Goal: Find specific page/section: Find specific page/section

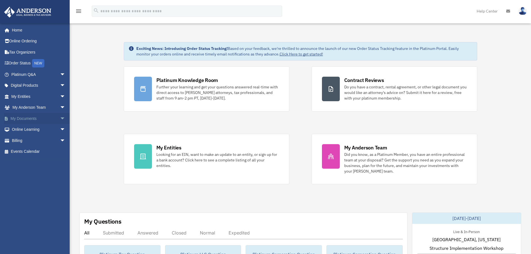
click at [60, 119] on span "arrow_drop_down" at bounding box center [65, 118] width 11 height 11
click at [40, 130] on link "Box" at bounding box center [41, 129] width 66 height 11
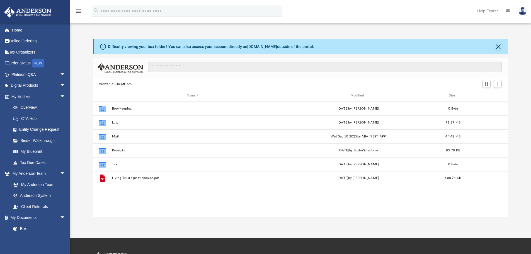
scroll to position [123, 411]
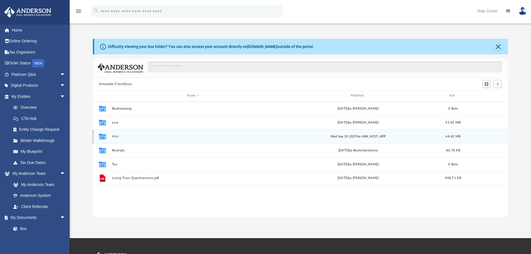
click at [116, 134] on div "Collaborated Folder Mail [DATE] by ABA_NEST_APP 44.42 MB" at bounding box center [300, 136] width 415 height 14
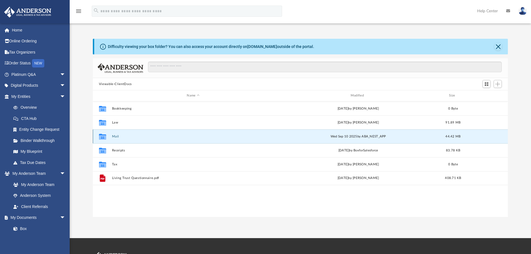
click at [116, 135] on button "Mail" at bounding box center [193, 137] width 163 height 4
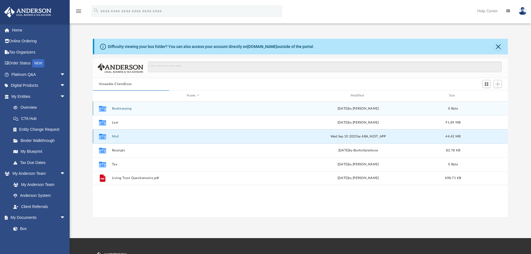
scroll to position [105, 411]
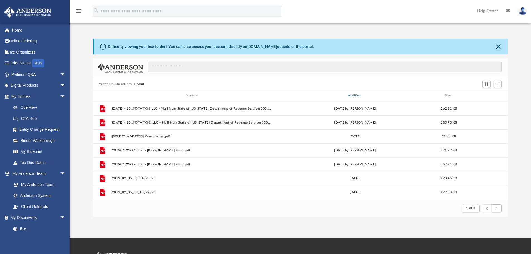
click at [356, 96] on div "Modified" at bounding box center [355, 95] width 161 height 5
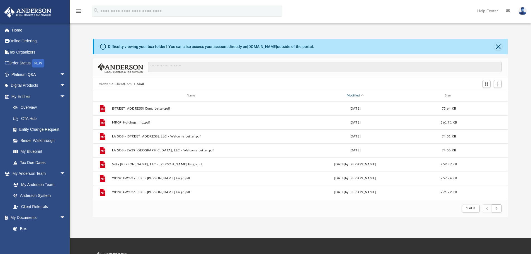
click at [355, 94] on div "Modified" at bounding box center [355, 95] width 161 height 5
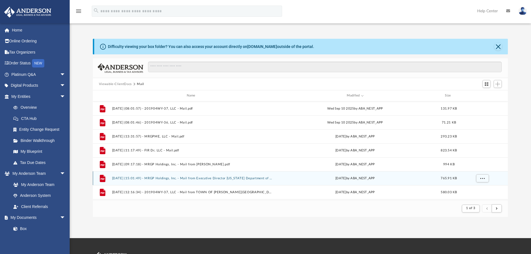
click at [189, 177] on button "[DATE] (15:01:49) - MRGP Holdings, Inc. - Mail from Executive Director [US_STAT…" at bounding box center [192, 178] width 161 height 4
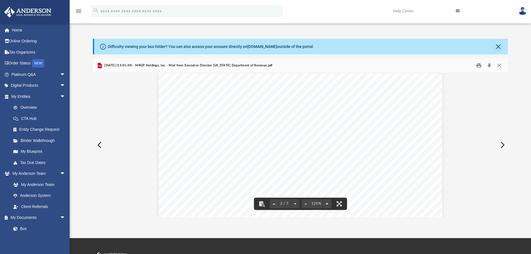
scroll to position [666, 0]
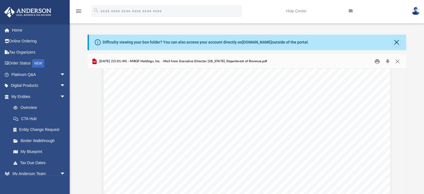
scroll to position [0, 0]
